Goal: Information Seeking & Learning: Learn about a topic

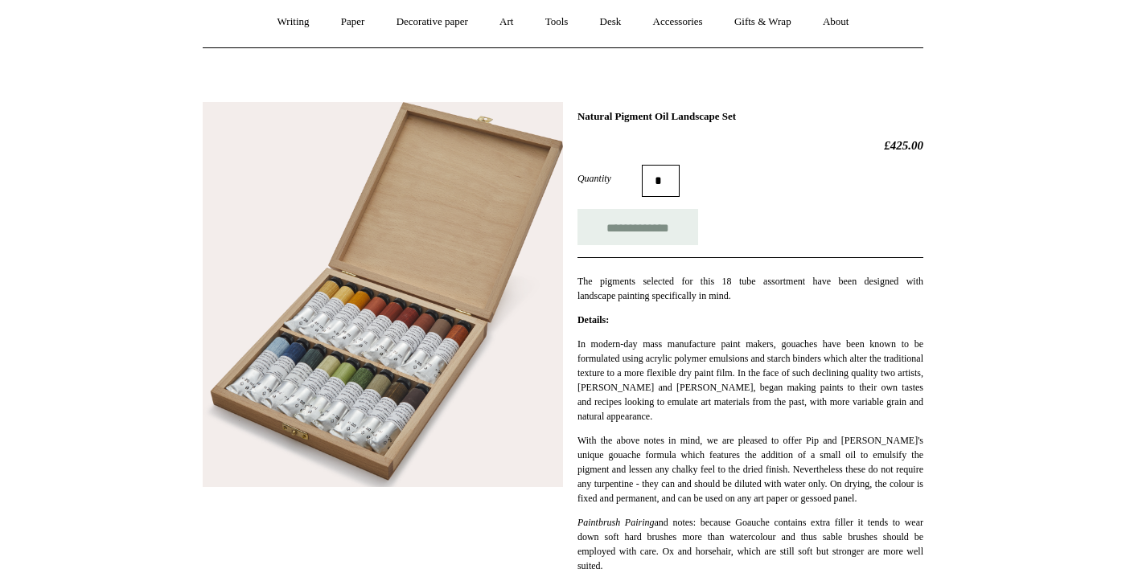
scroll to position [142, 0]
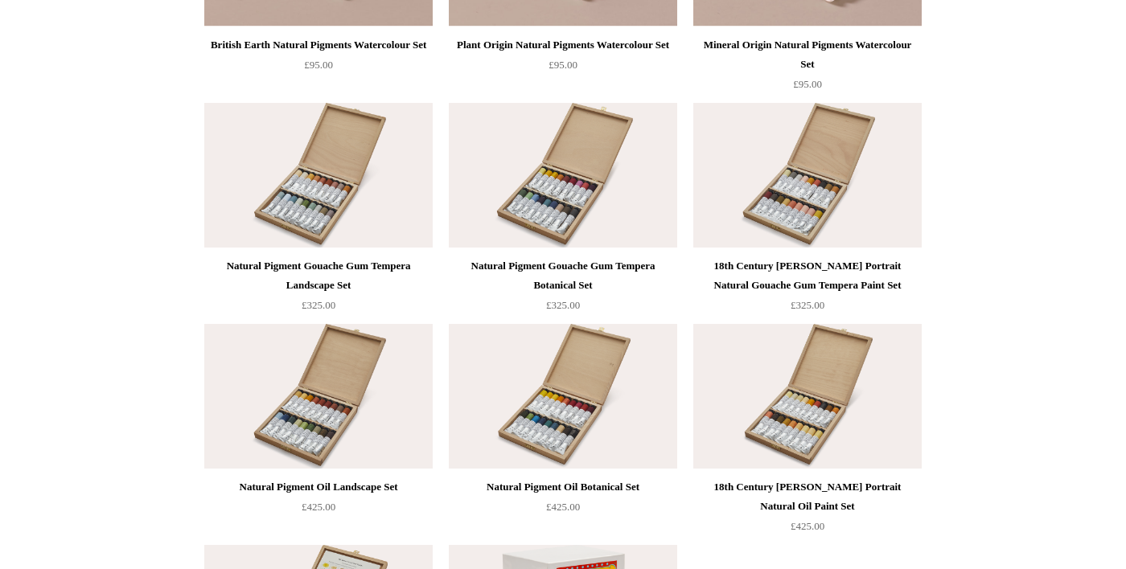
scroll to position [3201, 0]
click at [272, 227] on img at bounding box center [318, 176] width 228 height 145
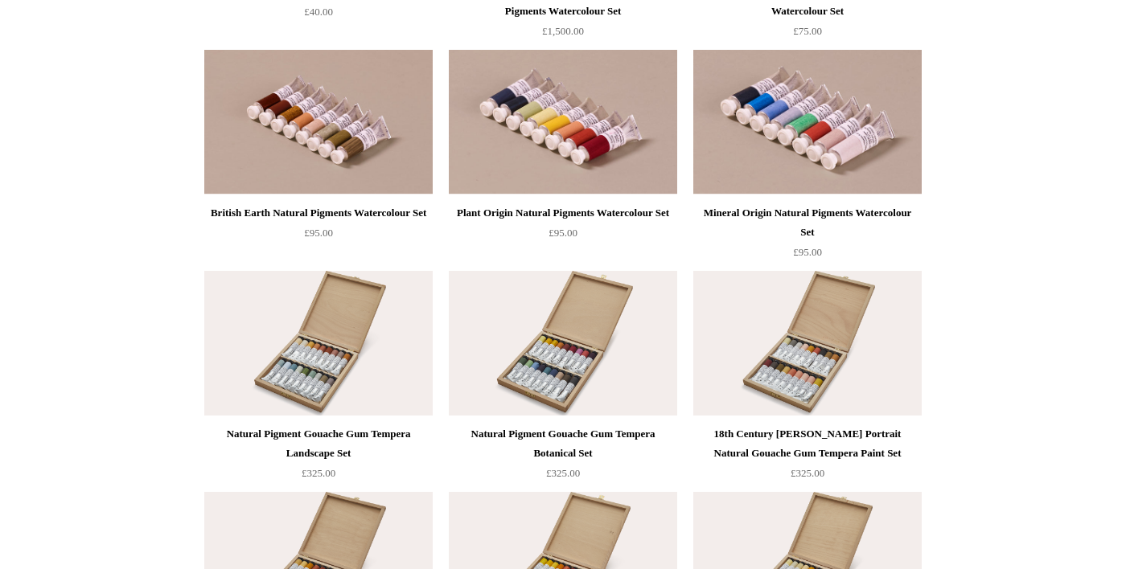
scroll to position [3031, 0]
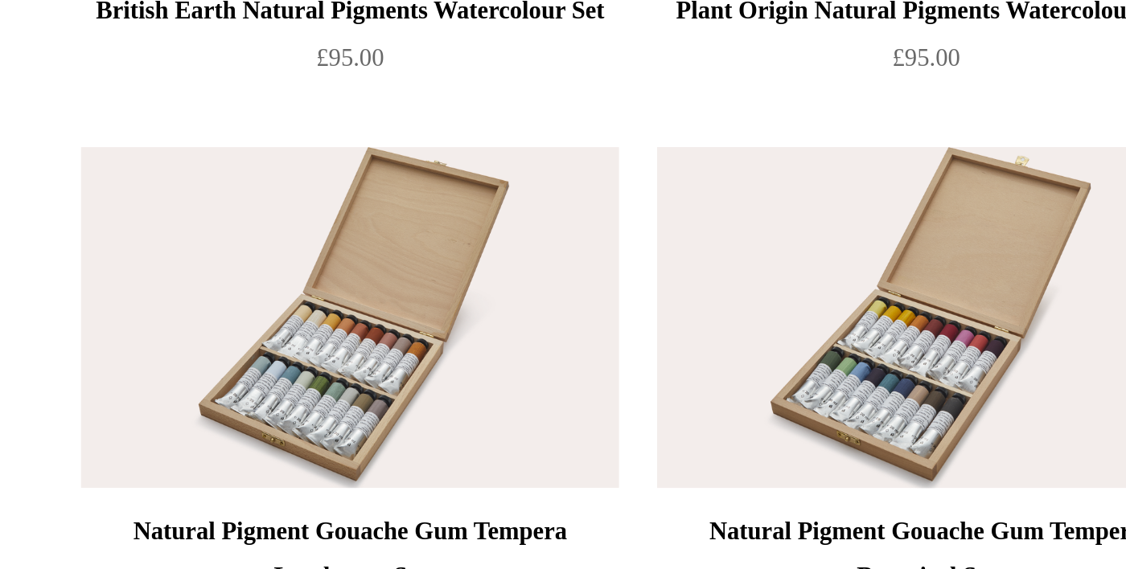
click at [573, 389] on img at bounding box center [563, 346] width 228 height 145
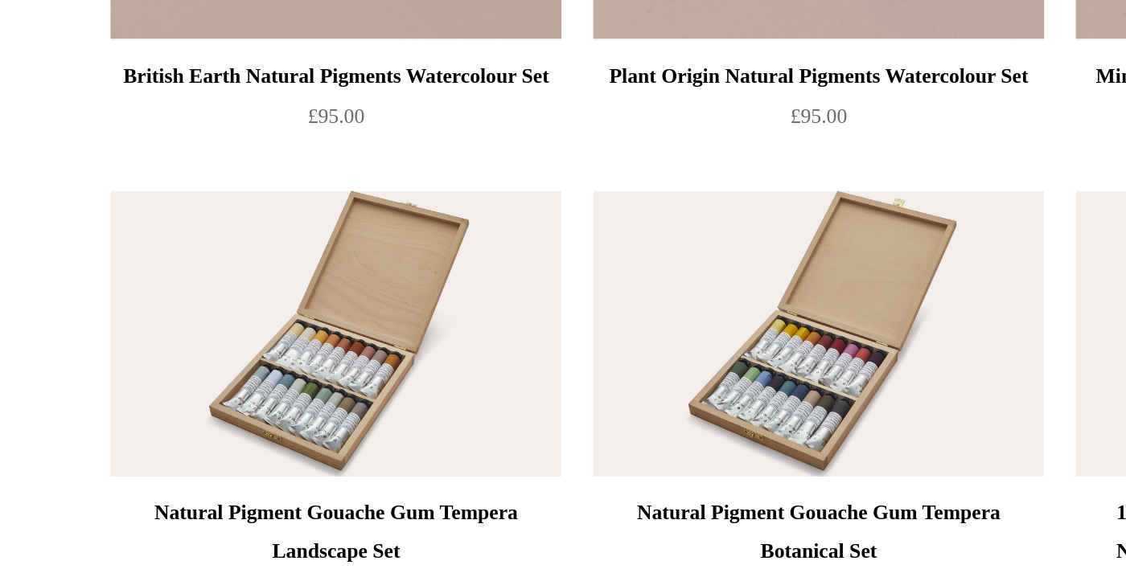
click at [294, 376] on img at bounding box center [318, 346] width 228 height 145
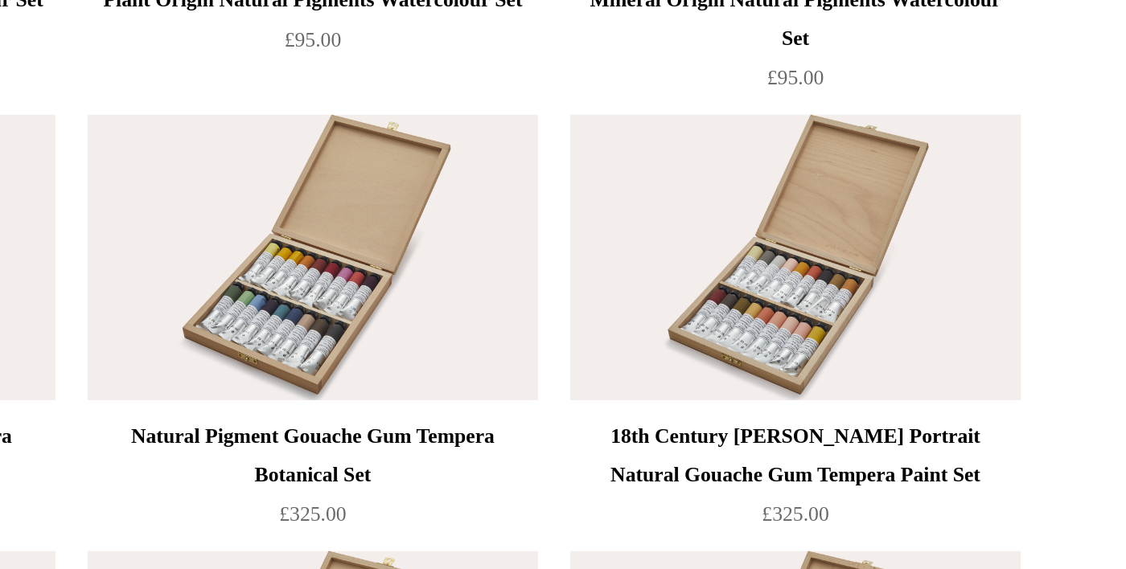
click at [894, 411] on img at bounding box center [807, 346] width 228 height 145
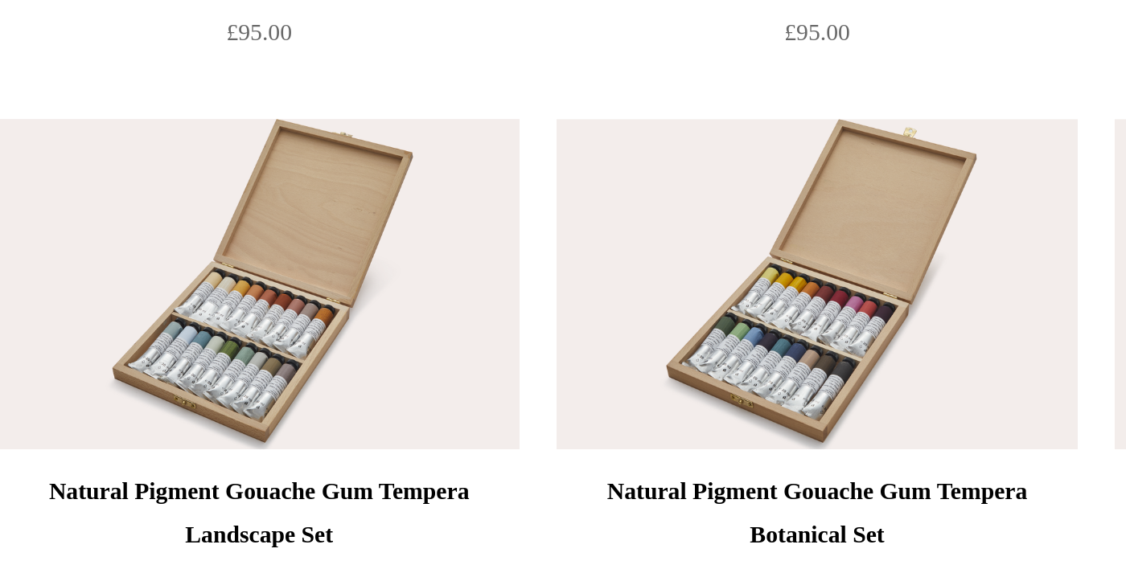
click at [311, 375] on img at bounding box center [318, 346] width 228 height 145
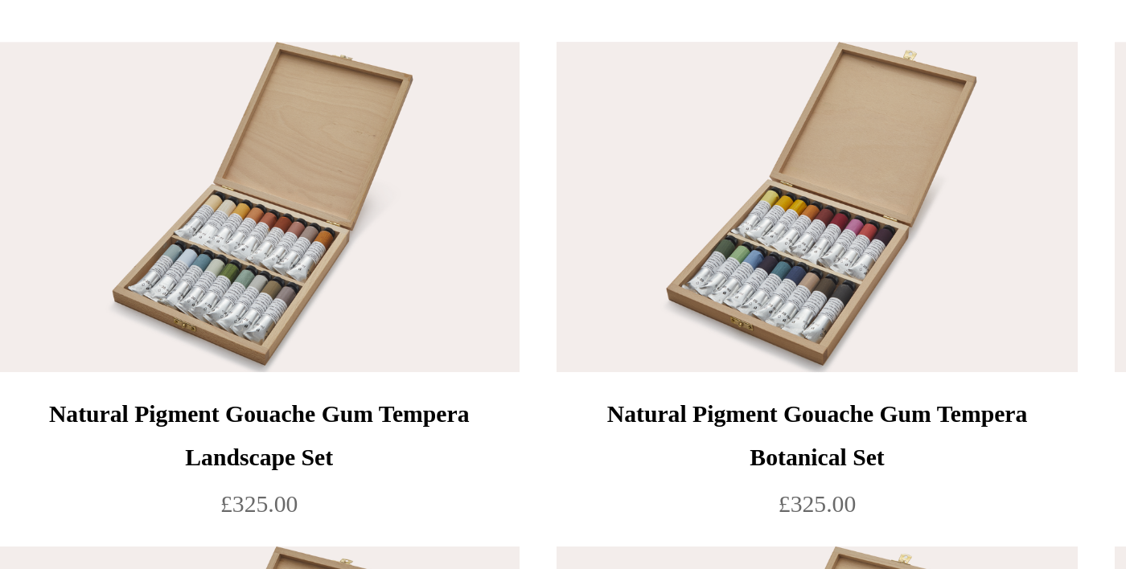
click at [565, 392] on img at bounding box center [563, 346] width 228 height 145
click at [317, 376] on img at bounding box center [318, 346] width 228 height 145
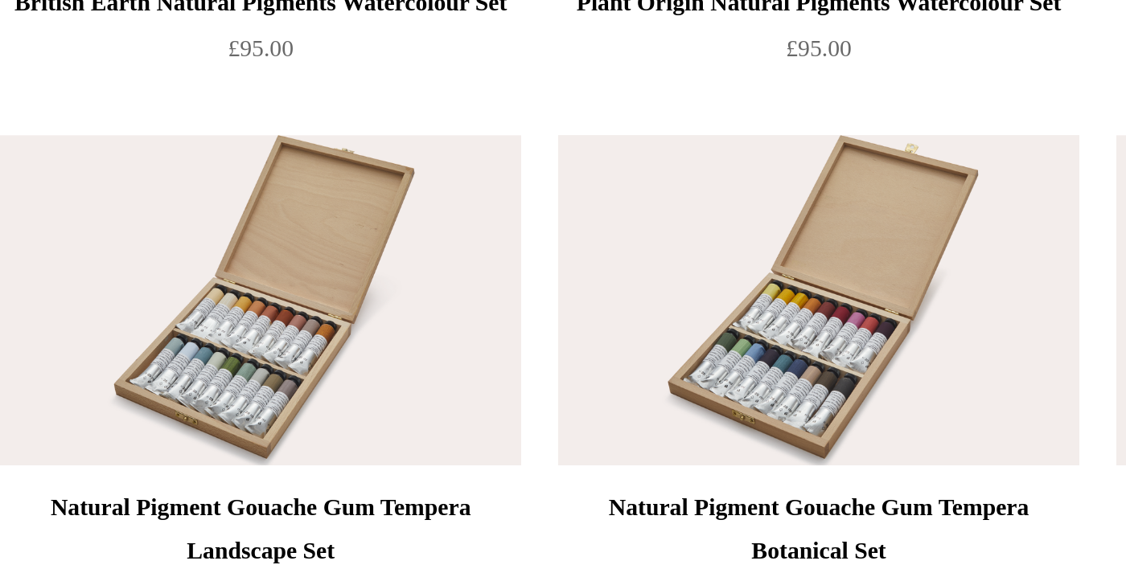
click at [615, 391] on img at bounding box center [563, 347] width 228 height 145
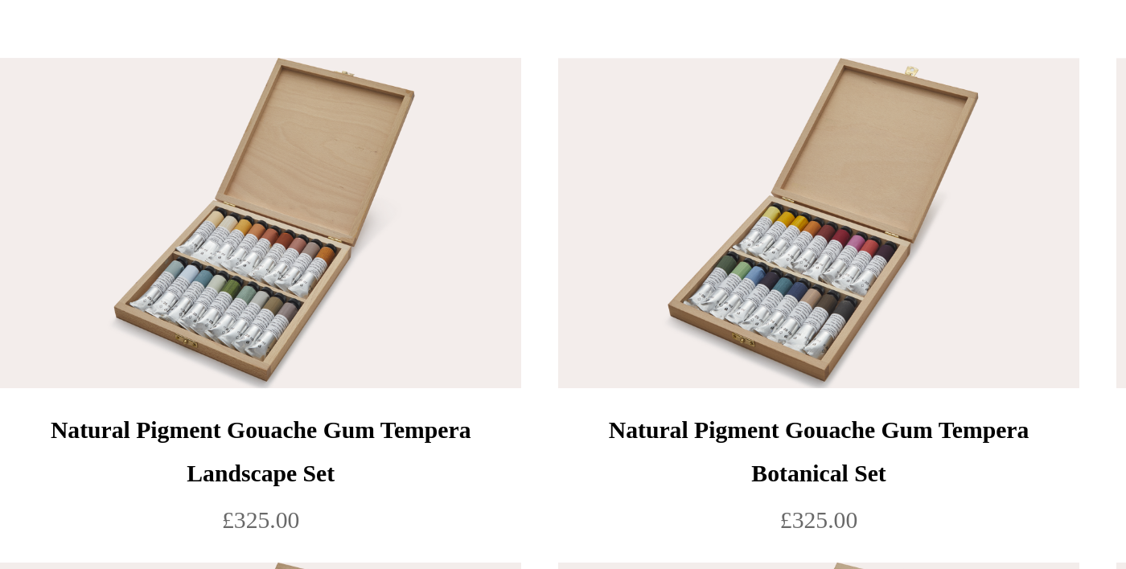
click at [293, 379] on img at bounding box center [318, 347] width 228 height 145
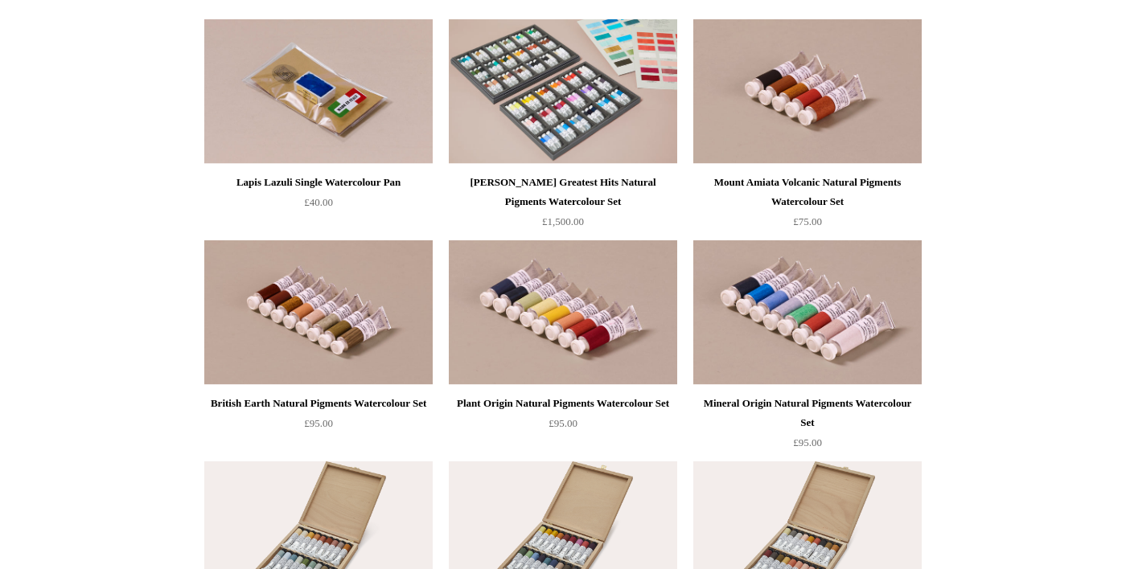
scroll to position [2842, 0]
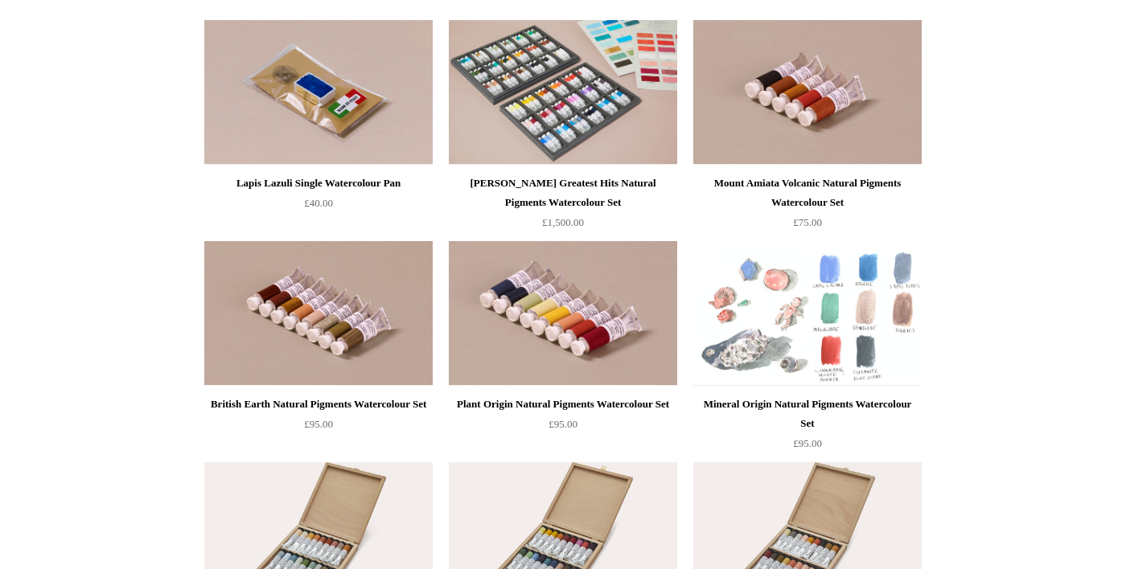
click at [816, 341] on img at bounding box center [807, 313] width 228 height 145
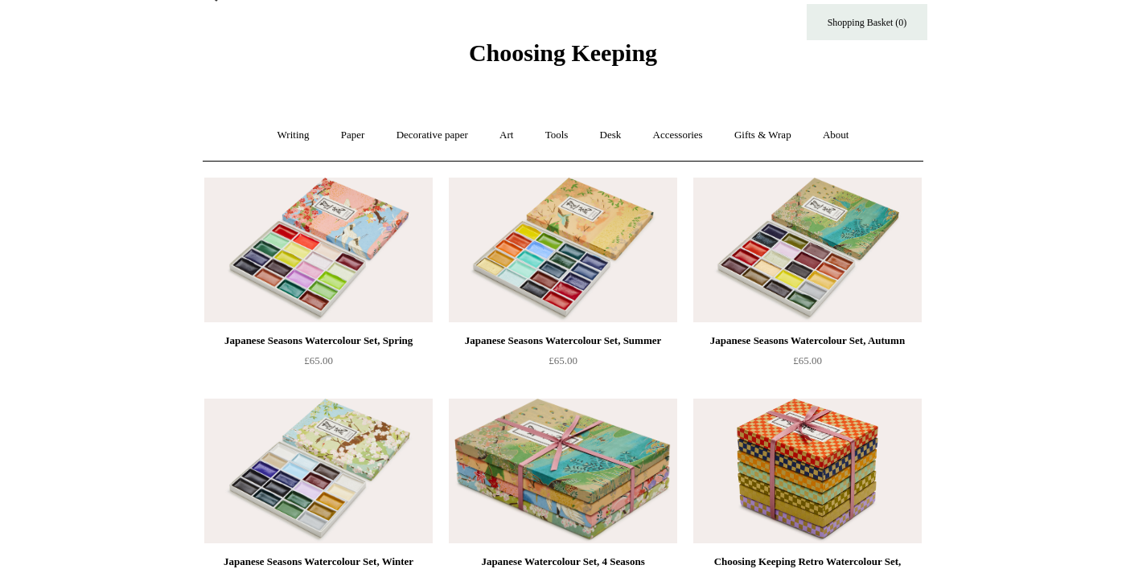
scroll to position [0, 0]
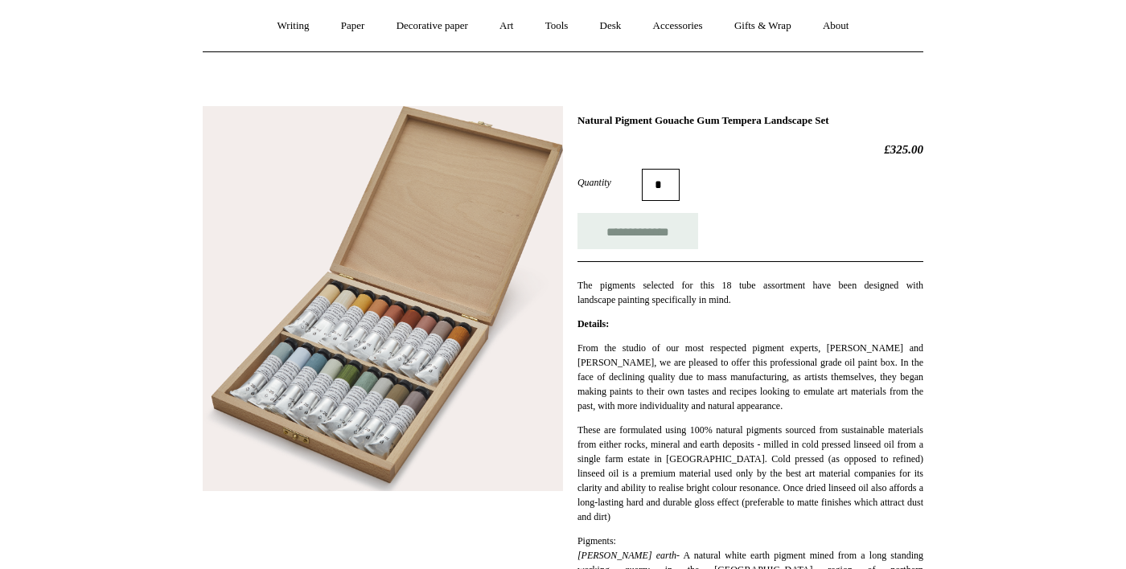
scroll to position [137, 0]
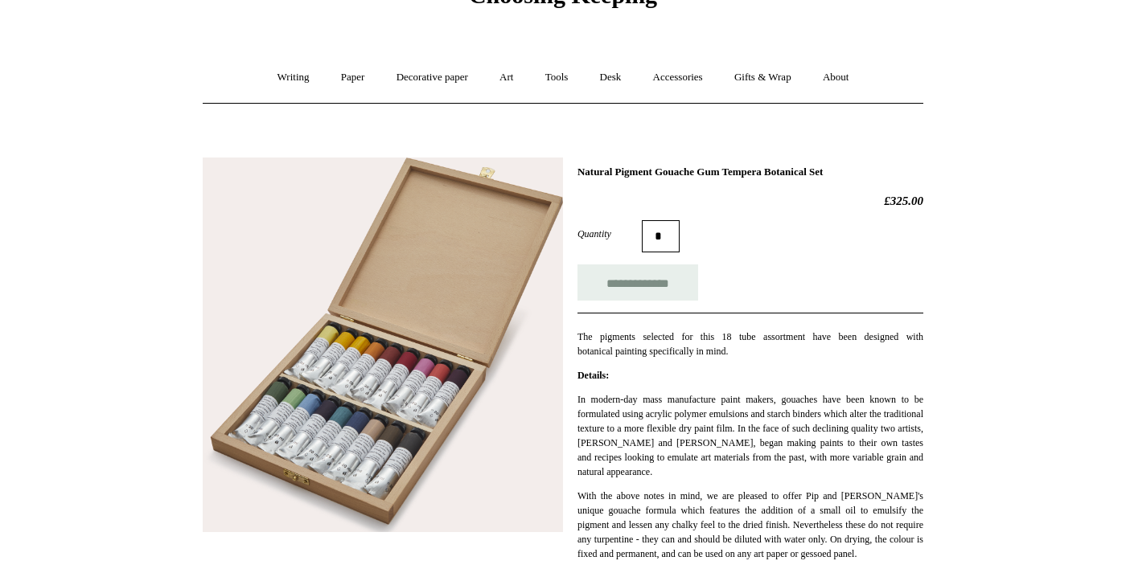
scroll to position [84, 0]
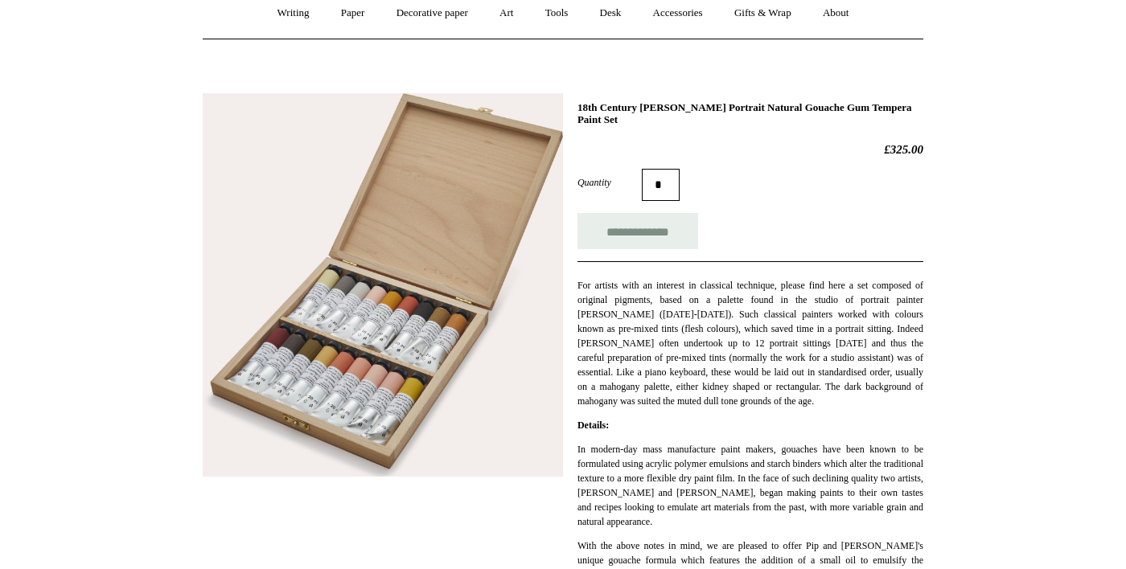
scroll to position [154, 0]
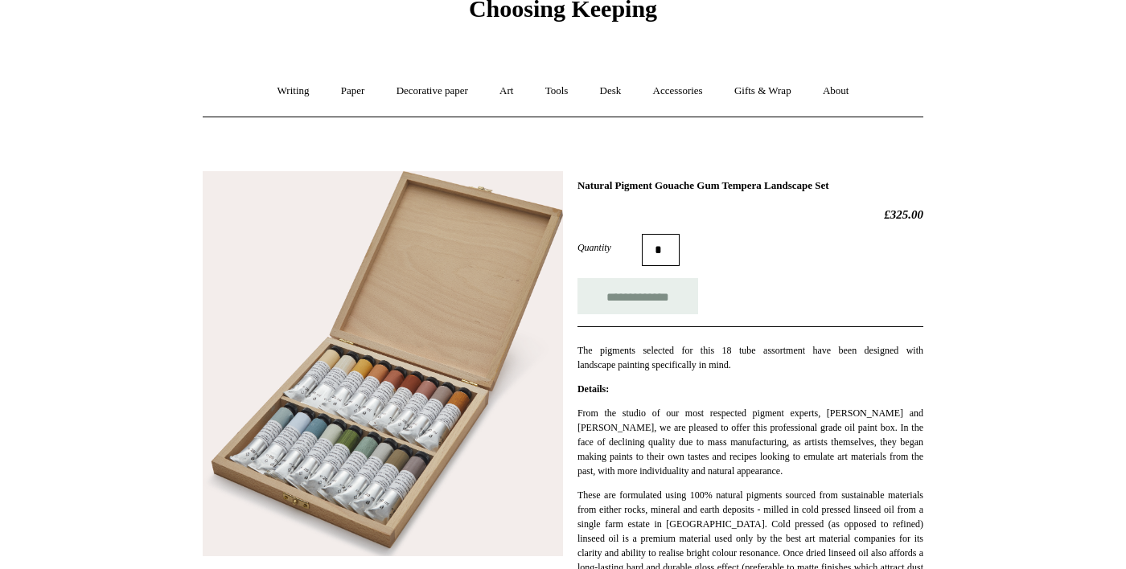
scroll to position [76, 0]
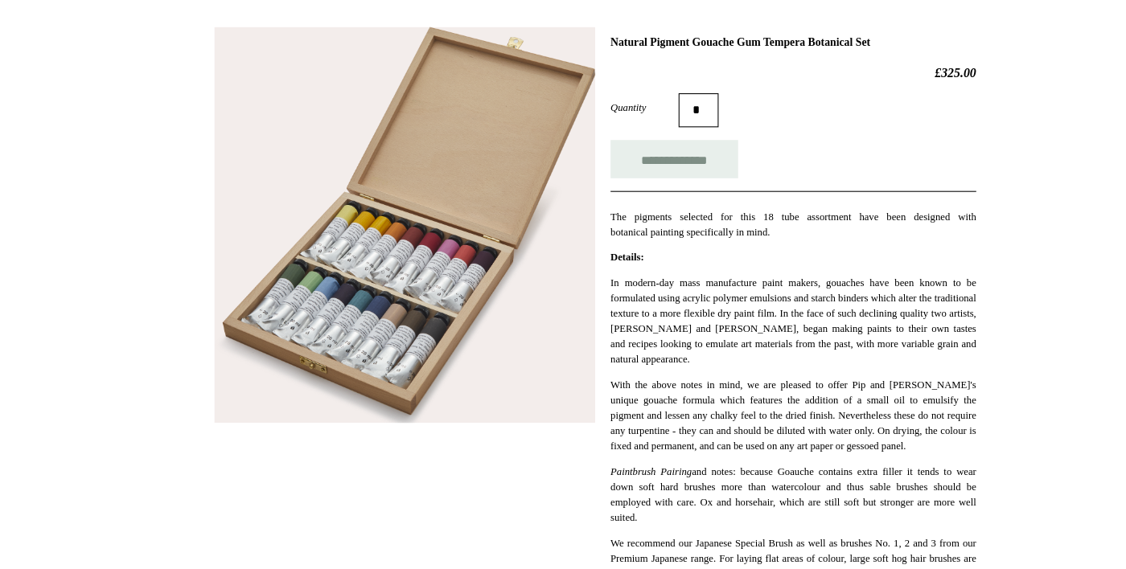
scroll to position [220, 0]
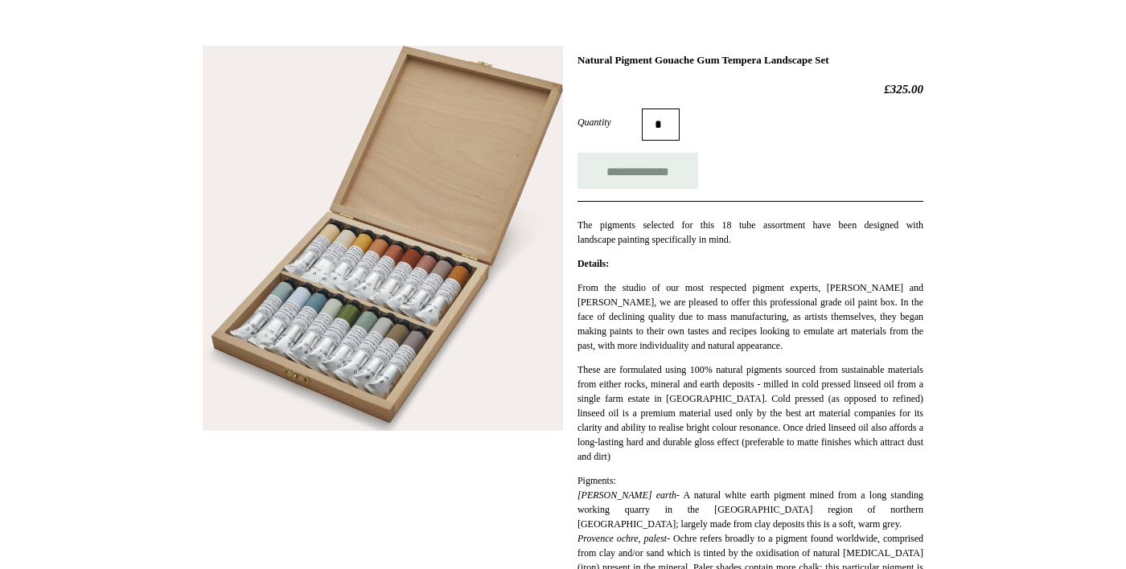
scroll to position [203, 0]
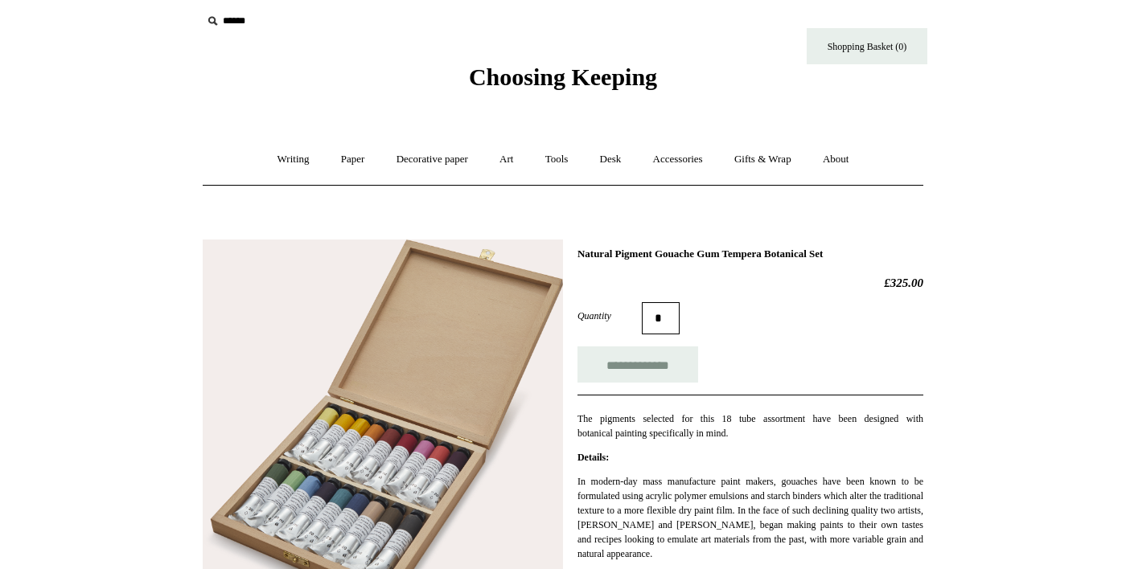
scroll to position [8, 0]
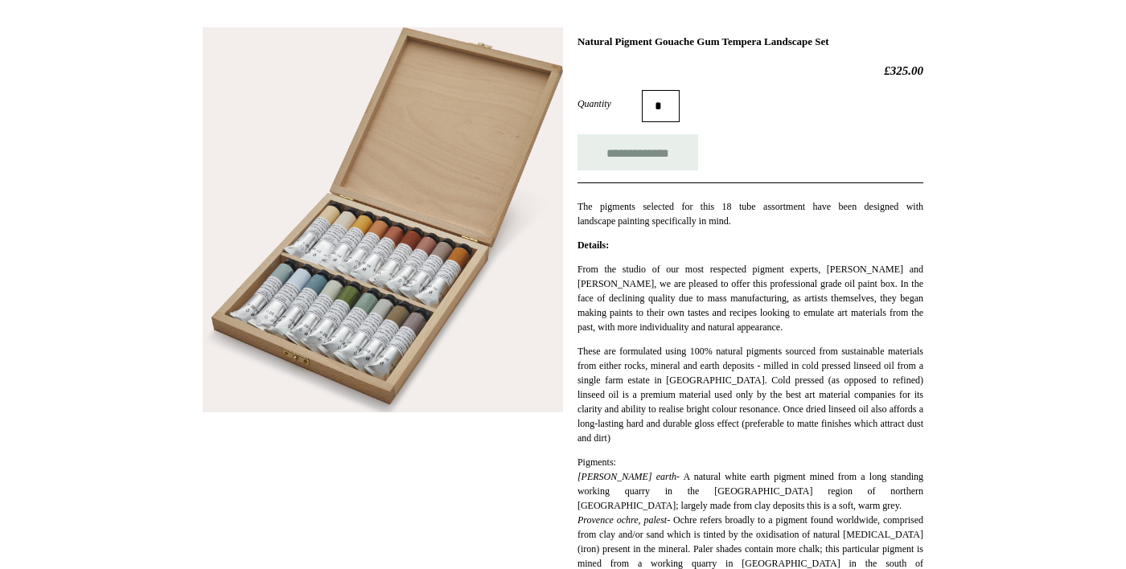
scroll to position [224, 0]
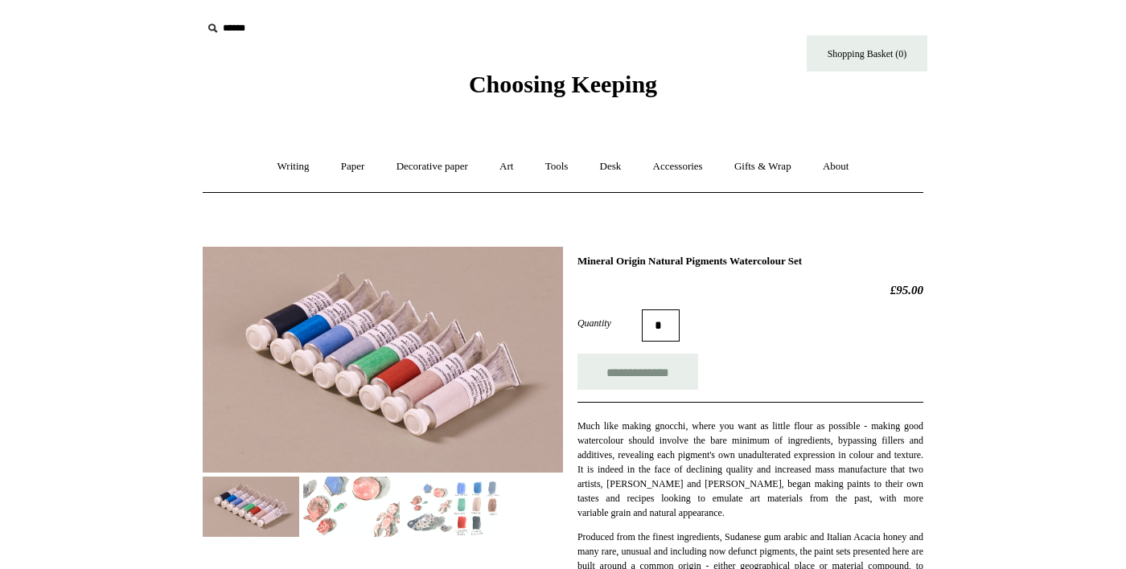
click at [468, 523] on img at bounding box center [452, 507] width 96 height 60
